Goal: Find specific page/section: Find specific page/section

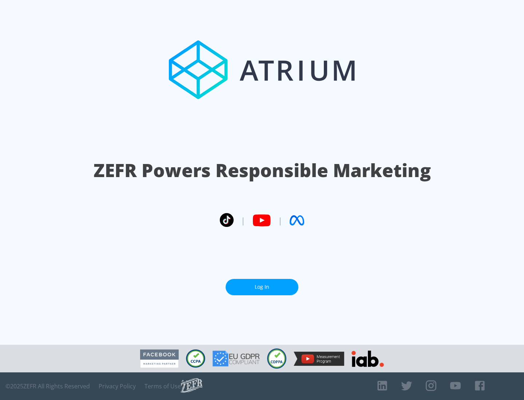
click at [262, 284] on link "Log In" at bounding box center [262, 287] width 73 height 16
